Goal: Task Accomplishment & Management: Use online tool/utility

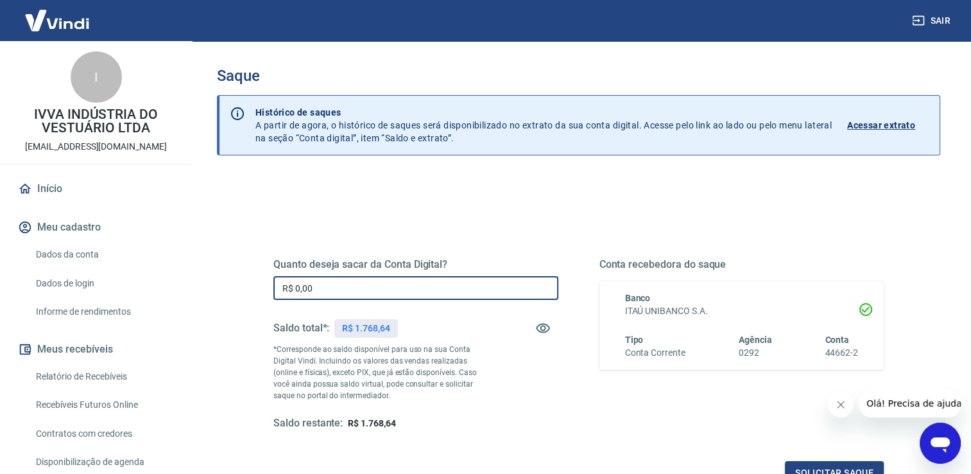
click at [334, 277] on input "R$ 0,00" at bounding box center [415, 288] width 285 height 24
type input "R$ 1.768,64"
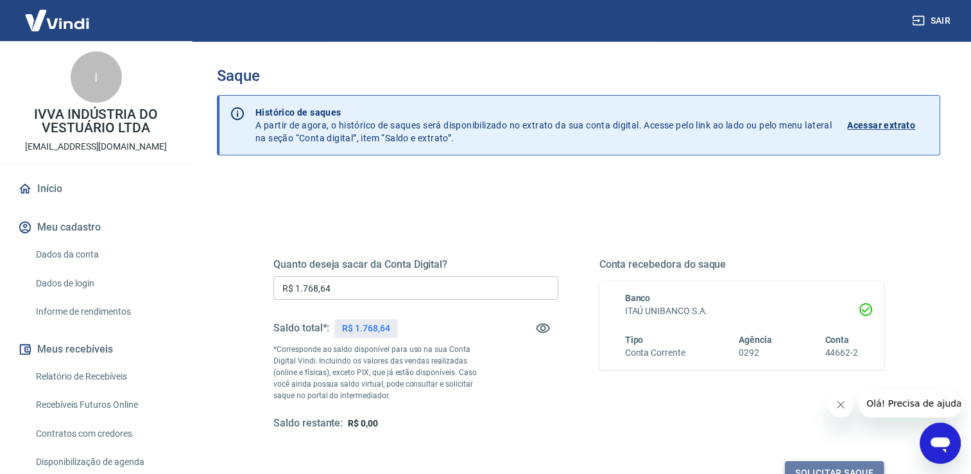
click at [850, 470] on button "Solicitar saque" at bounding box center [834, 473] width 99 height 24
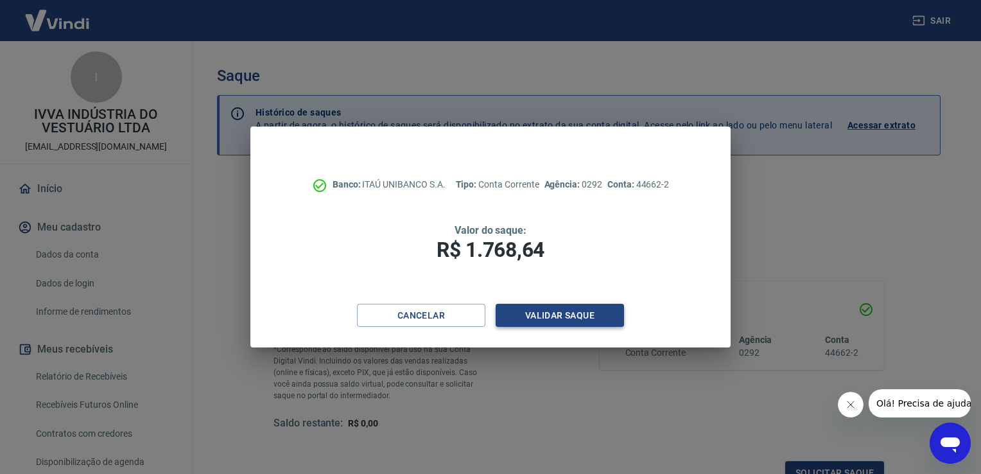
click at [585, 308] on button "Validar saque" at bounding box center [559, 316] width 128 height 24
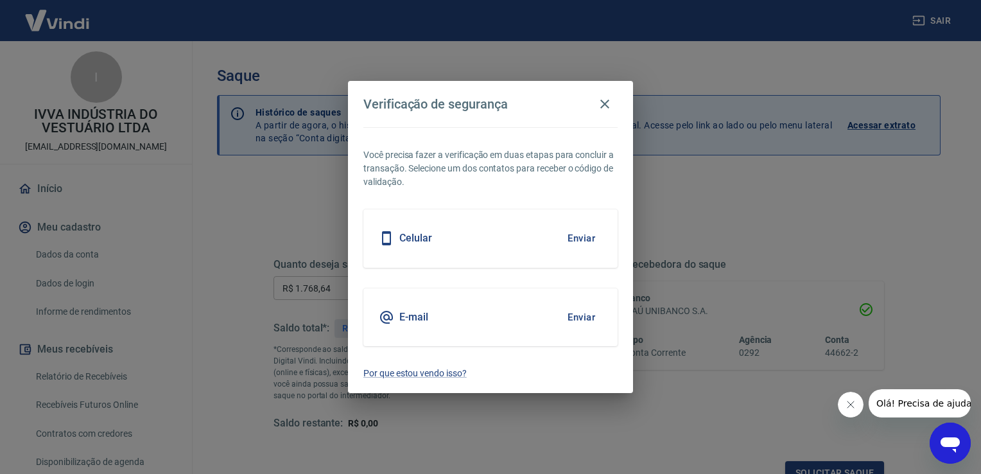
scroll to position [10, 0]
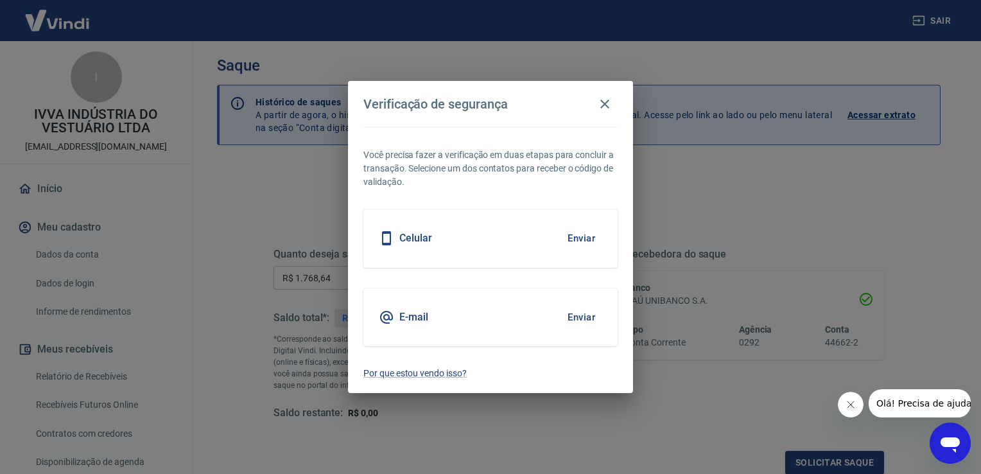
click at [581, 319] on button "Enviar" at bounding box center [581, 317] width 42 height 27
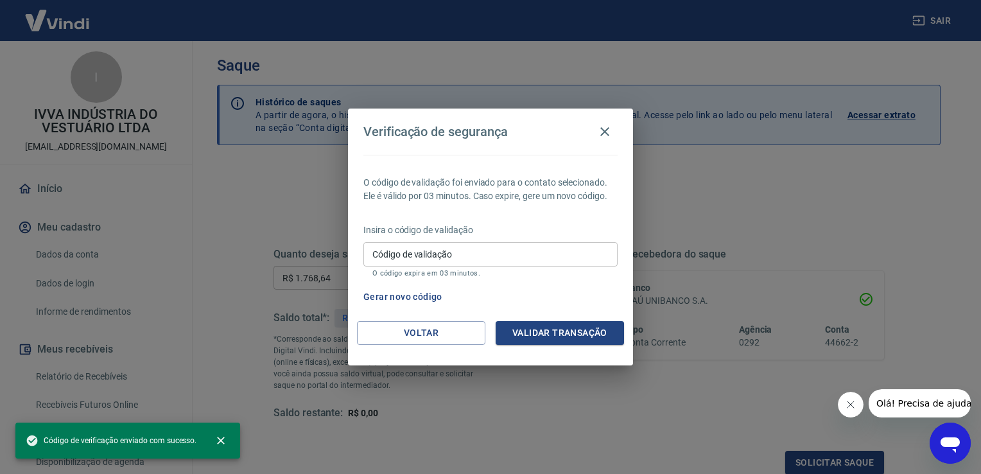
click at [411, 248] on div "Código de validação Código de validação O código expira em 03 minutos." at bounding box center [490, 259] width 254 height 35
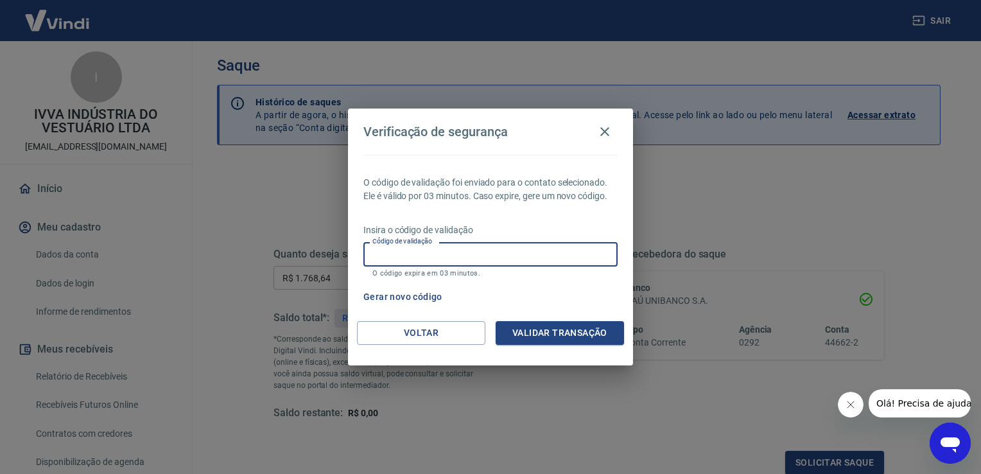
click at [473, 259] on input "Código de validação" at bounding box center [490, 254] width 254 height 24
type input "921167"
click at [594, 337] on button "Validar transação" at bounding box center [559, 333] width 128 height 24
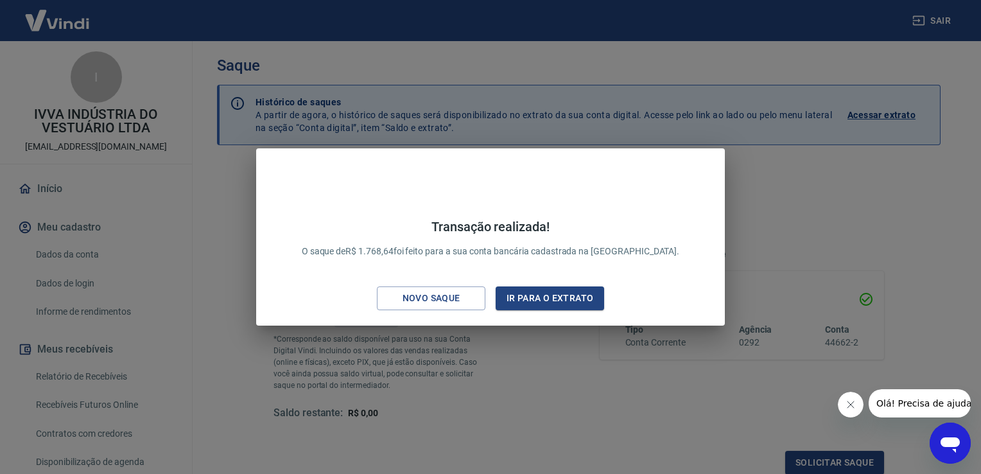
click at [852, 406] on icon "Fechar mensagem da empresa" at bounding box center [850, 404] width 6 height 6
click at [815, 199] on div "Transação realizada! O saque de R$ 1.768,64 foi feito para a sua conta bancária…" at bounding box center [490, 237] width 981 height 474
